Goal: Information Seeking & Learning: Compare options

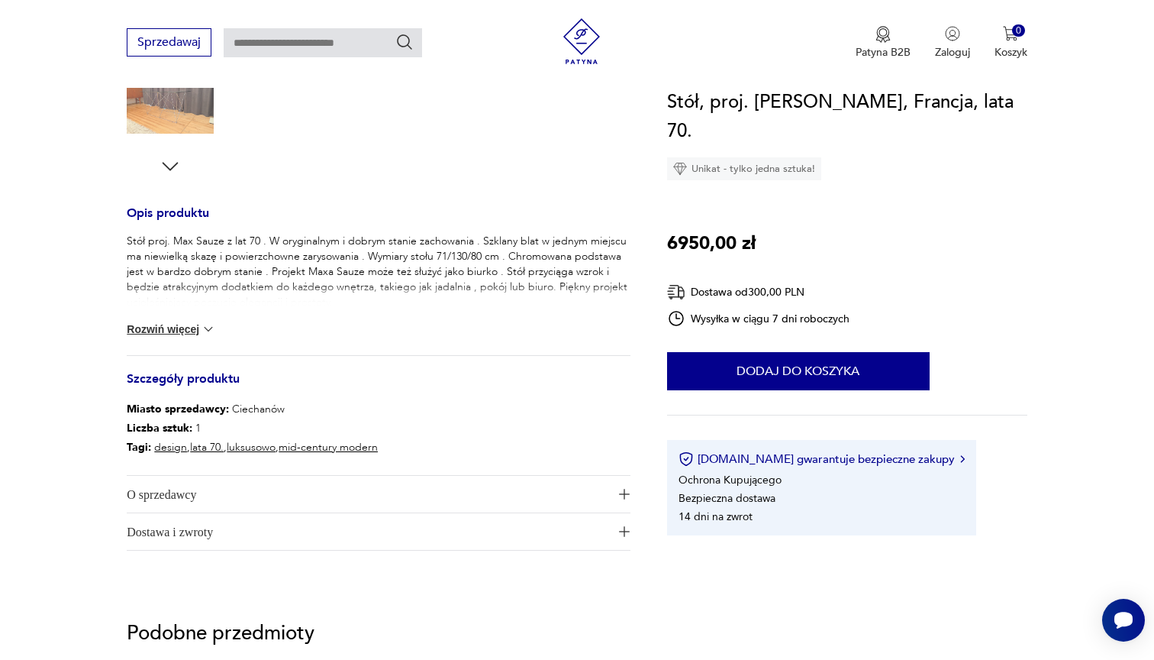
scroll to position [519, 0]
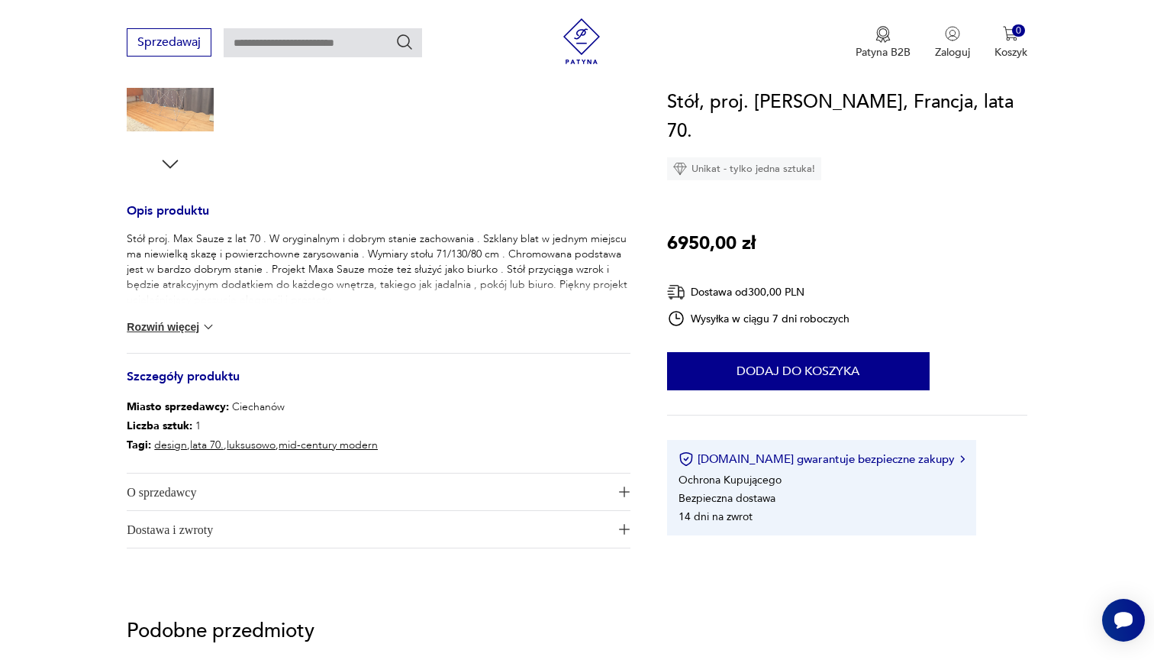
click at [200, 326] on button "Rozwiń więcej" at bounding box center [171, 326] width 89 height 15
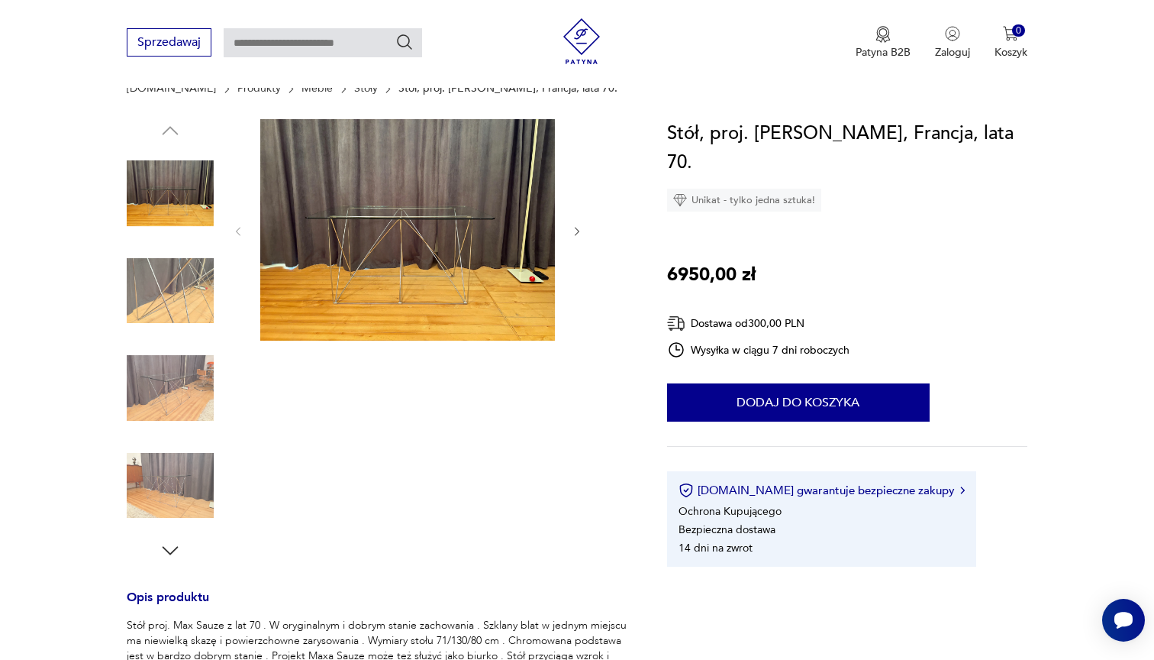
scroll to position [135, 0]
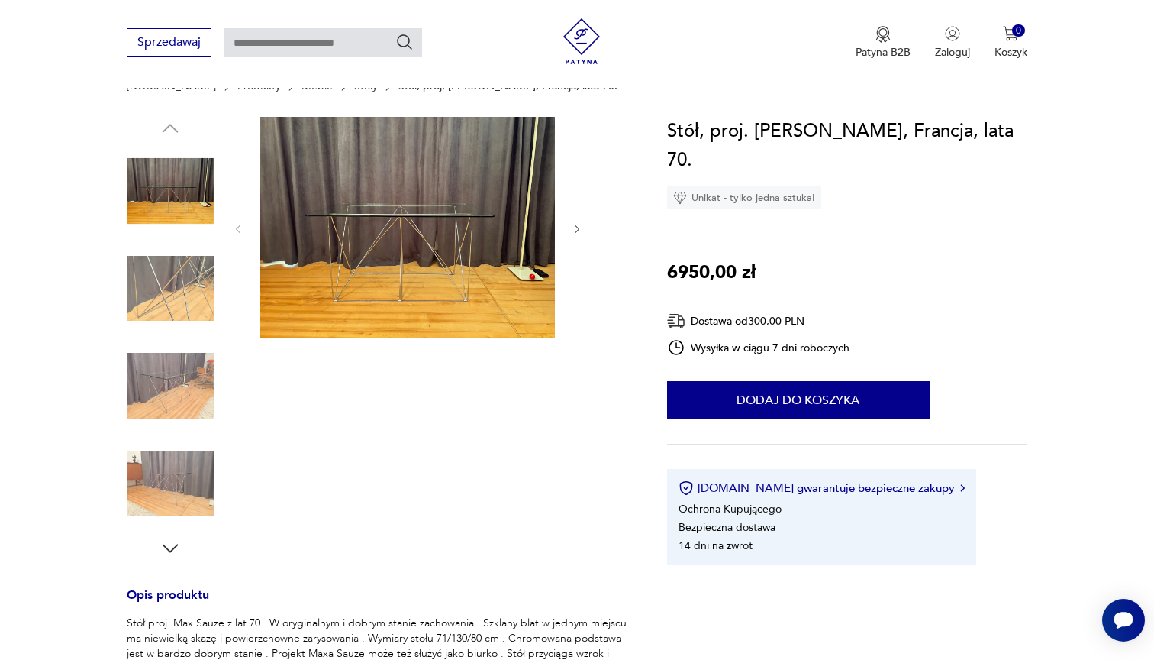
click at [444, 247] on img at bounding box center [407, 227] width 295 height 221
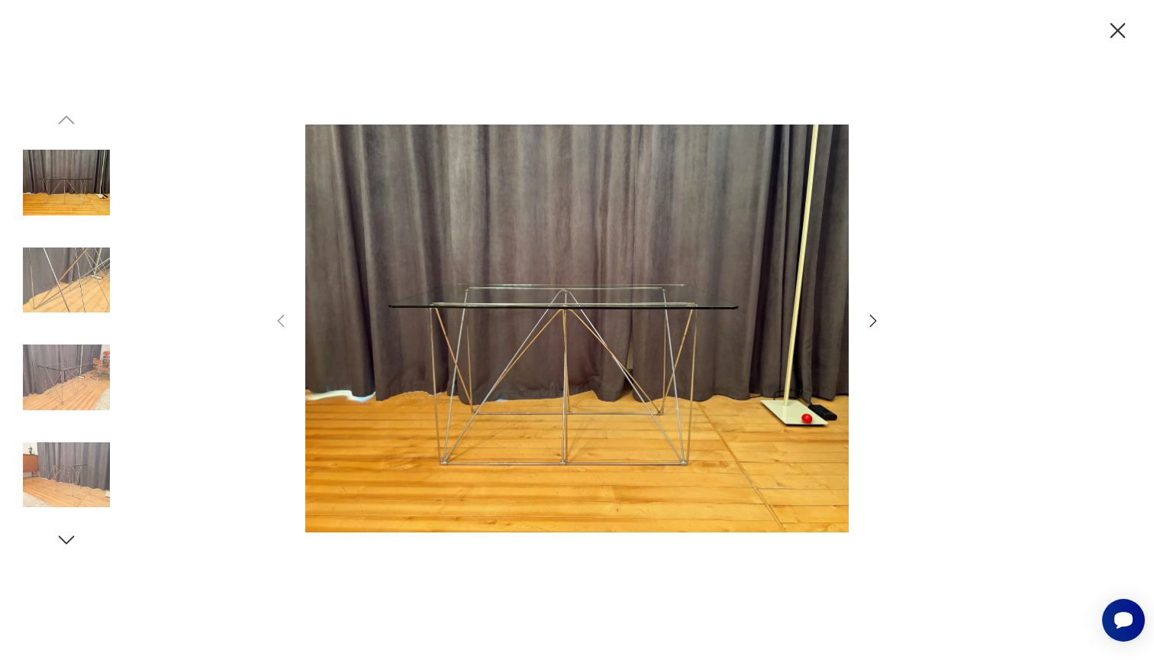
click at [873, 321] on icon "button" at bounding box center [873, 320] width 18 height 18
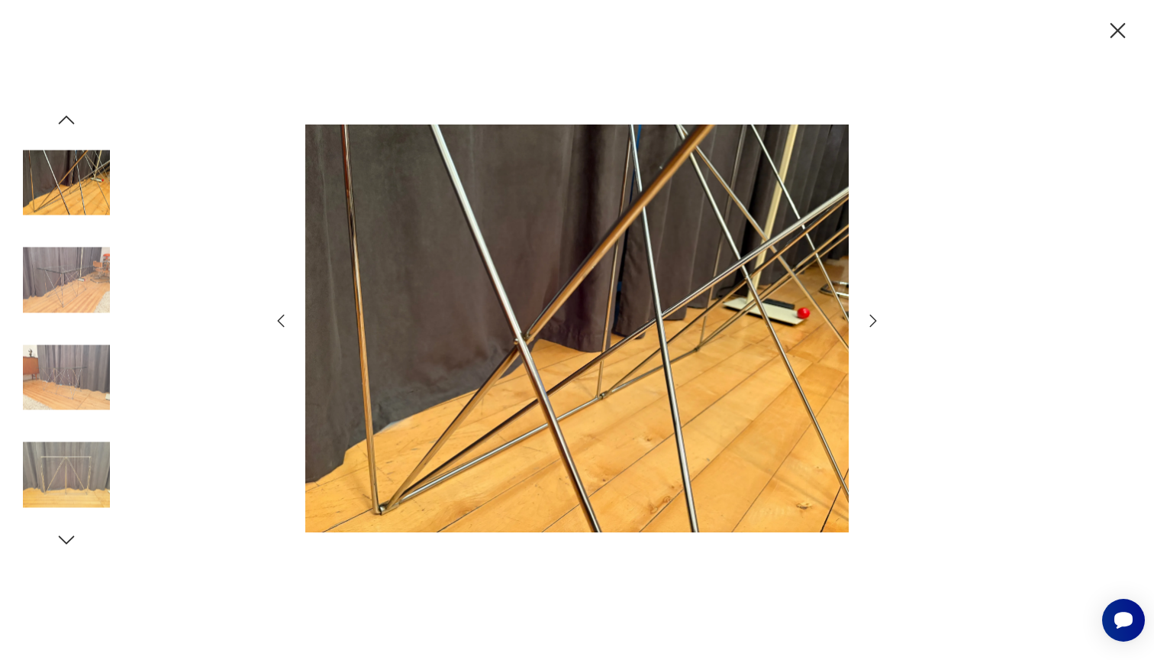
click at [64, 470] on img at bounding box center [66, 474] width 87 height 87
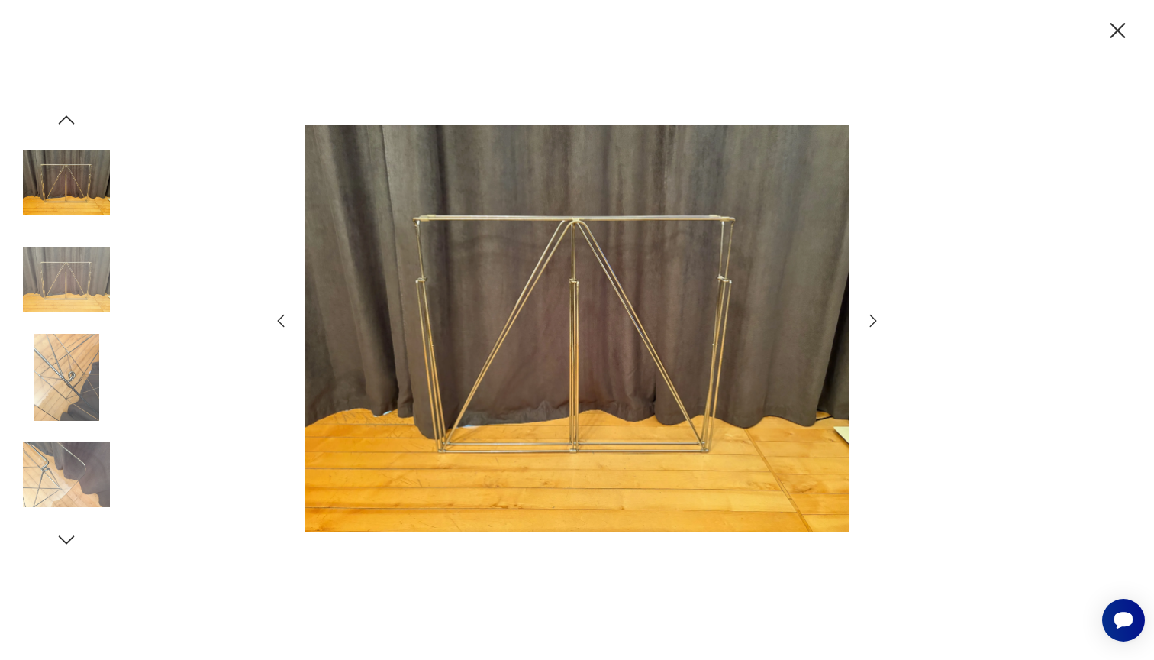
click at [66, 483] on img at bounding box center [66, 474] width 87 height 87
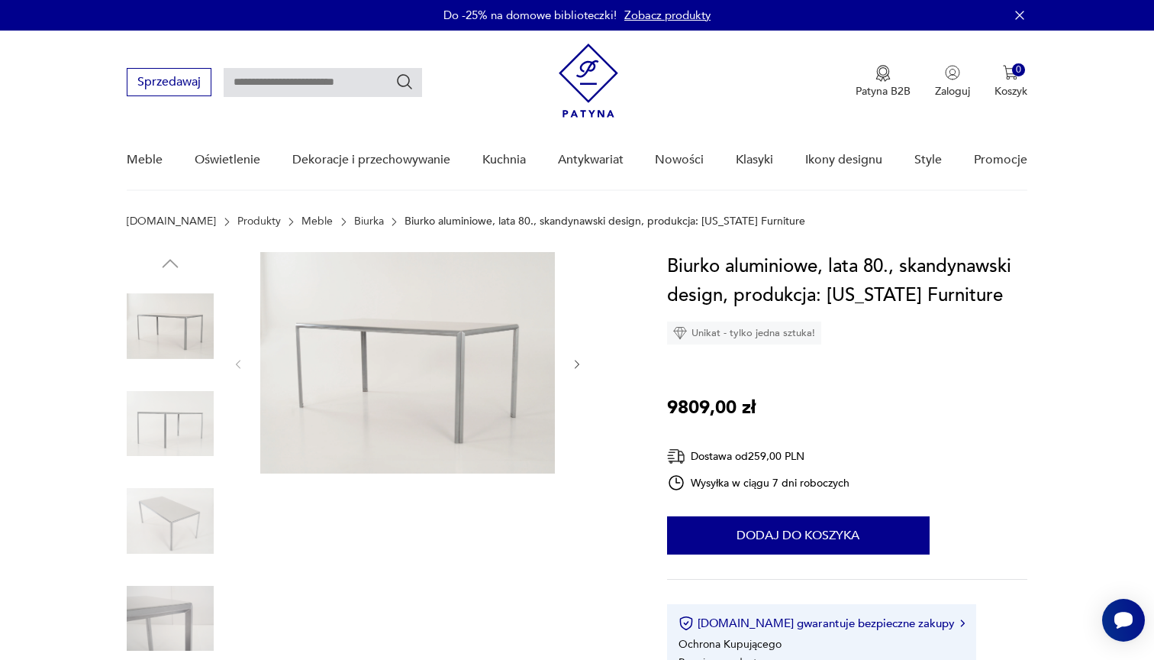
scroll to position [89, 0]
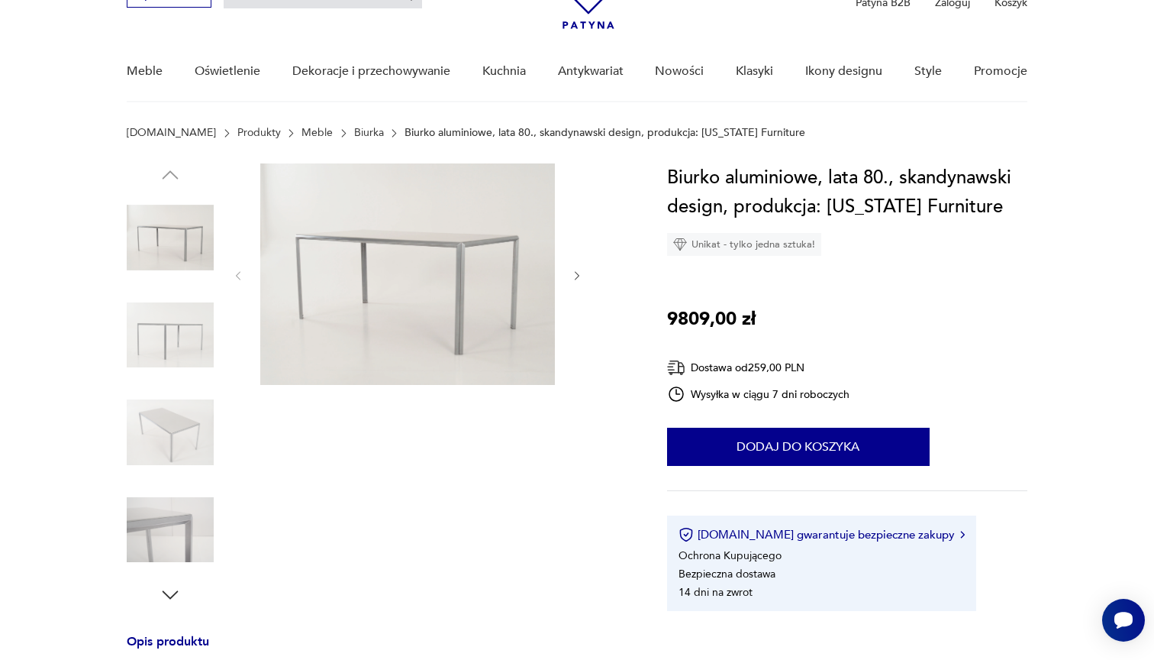
click at [160, 413] on img at bounding box center [170, 432] width 87 height 87
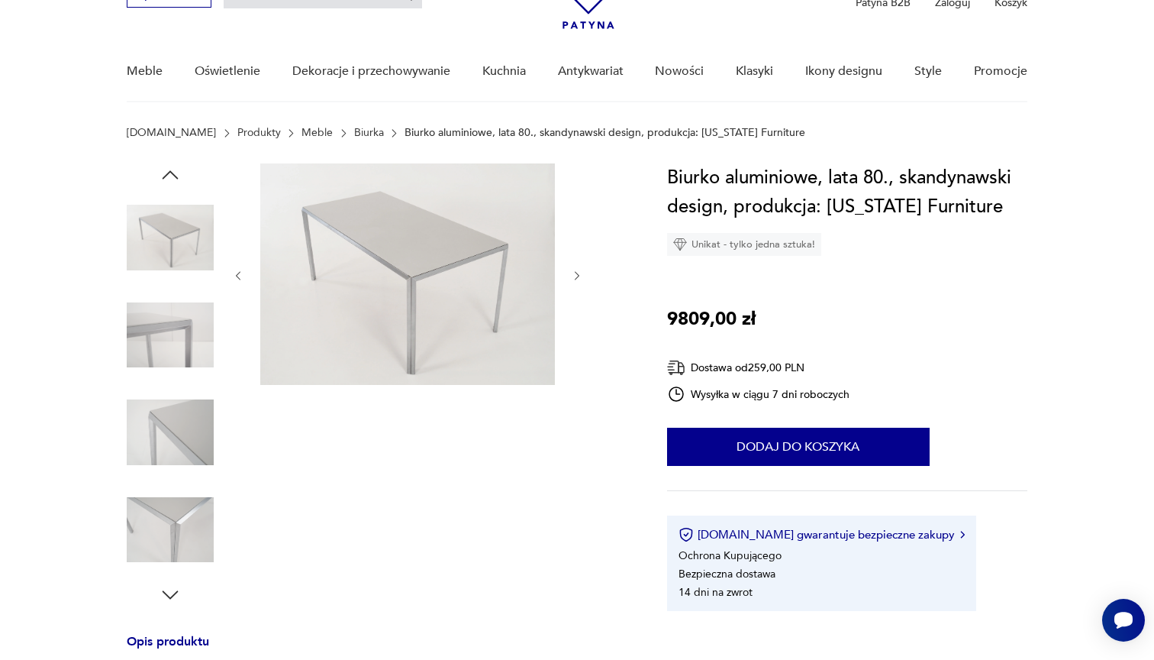
click at [155, 539] on img at bounding box center [170, 529] width 87 height 87
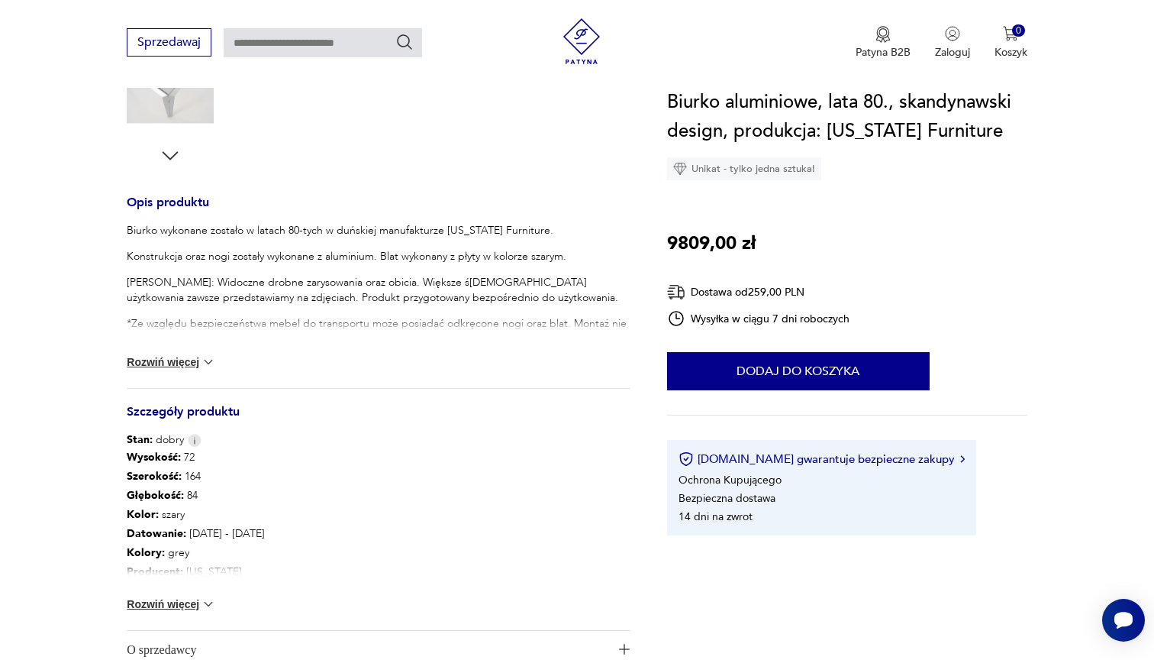
scroll to position [528, 0]
drag, startPoint x: 186, startPoint y: 471, endPoint x: 219, endPoint y: 471, distance: 32.8
click at [219, 471] on p "Szerokość : 164" at bounding box center [379, 475] width 504 height 19
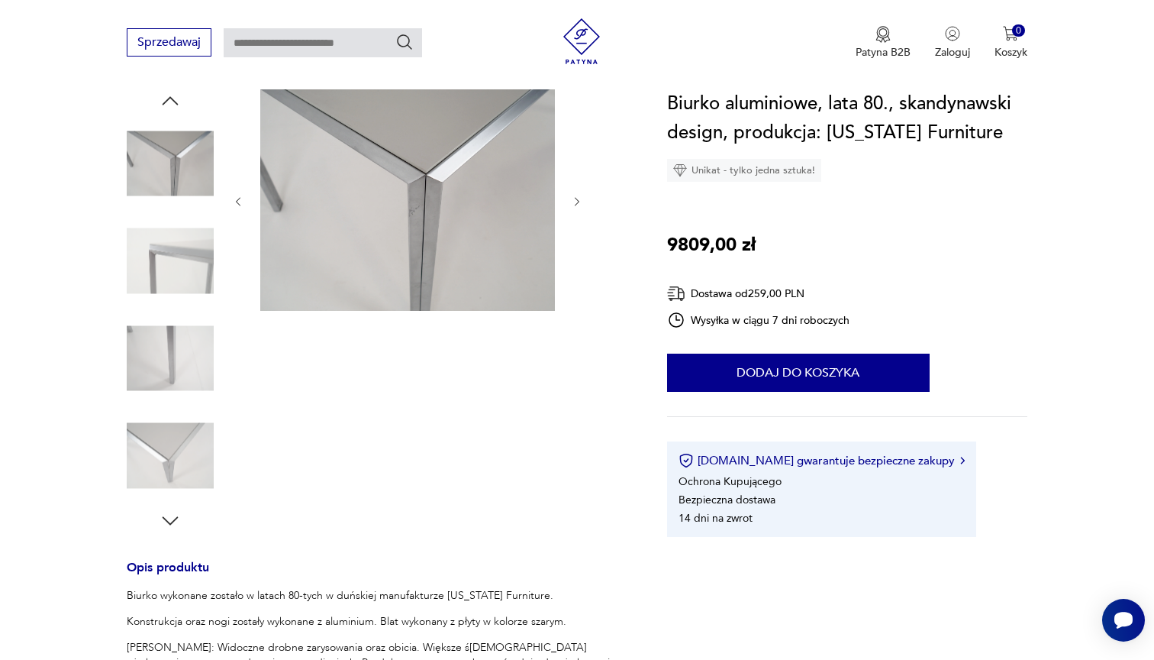
scroll to position [95, 0]
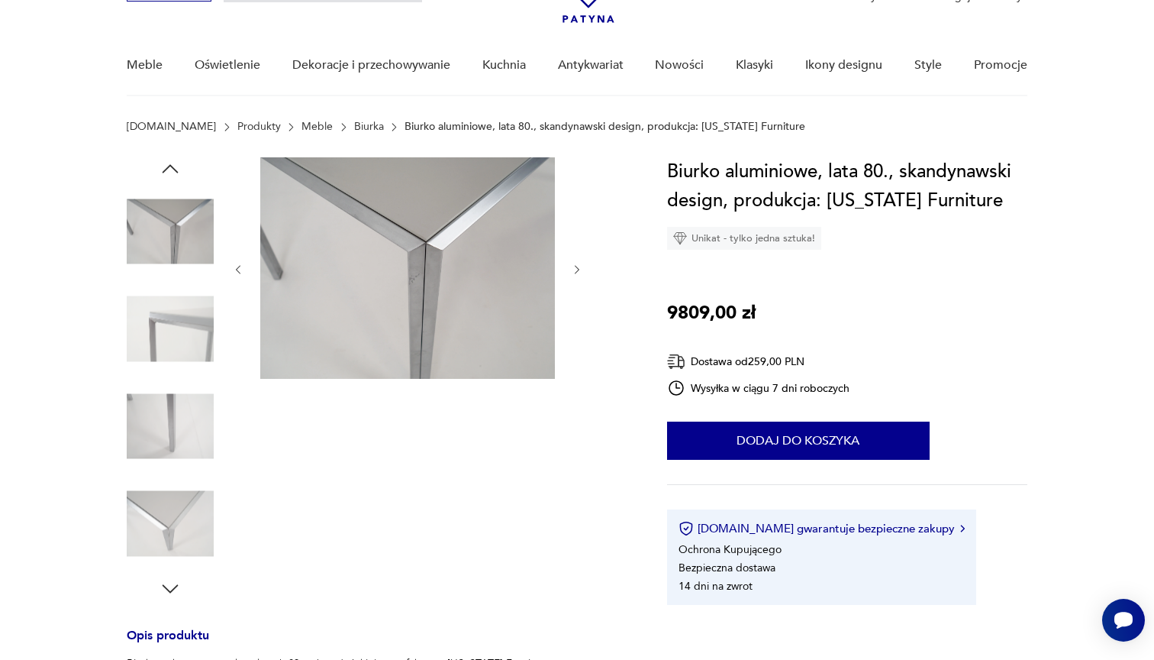
click at [174, 331] on img at bounding box center [170, 328] width 87 height 87
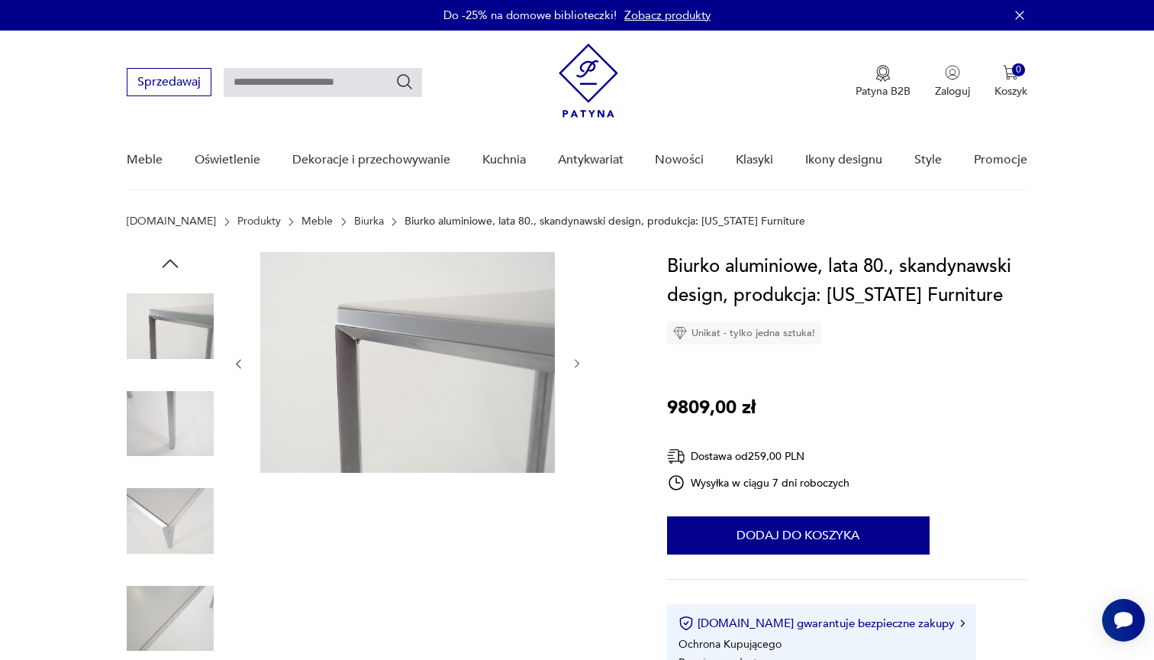
scroll to position [0, 0]
click at [167, 257] on icon "button" at bounding box center [170, 263] width 23 height 23
